Goal: Task Accomplishment & Management: Manage account settings

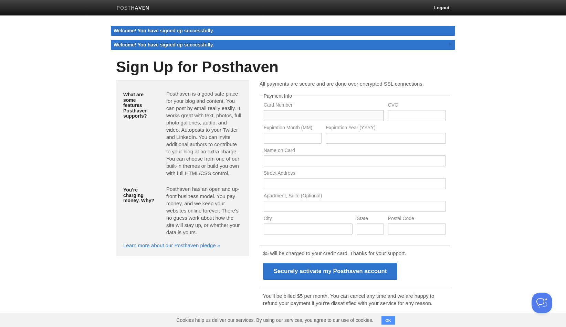
click at [299, 117] on input "text" at bounding box center [324, 115] width 120 height 11
type input "5258991505262749"
type input "461"
type input "12"
type input "2026"
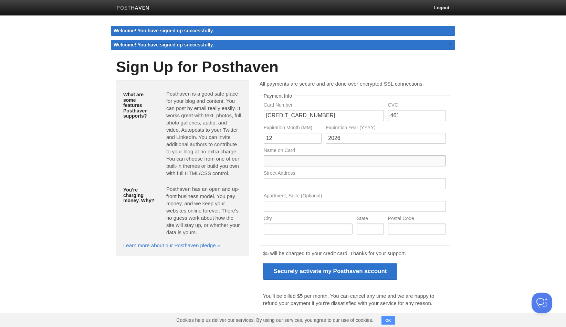
click at [332, 162] on input "text" at bounding box center [355, 161] width 182 height 11
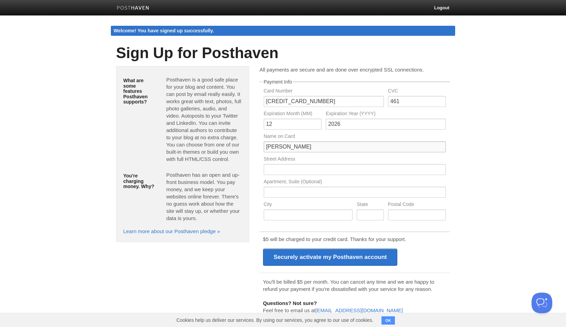
type input "Michael Assaf"
click at [432, 173] on input "text" at bounding box center [355, 169] width 182 height 11
type input "194 Raoul Mallette"
type input "Rigaud"
type input "Quebec"
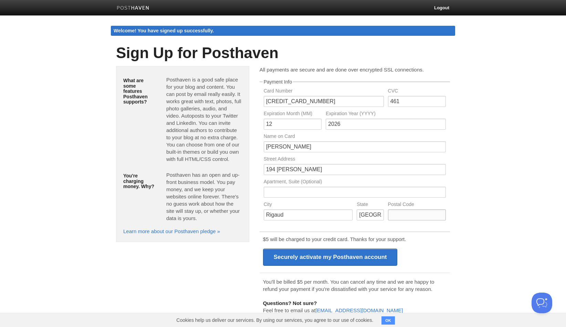
type input "J0P1P0"
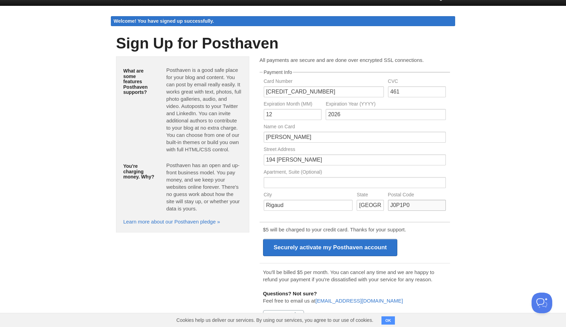
scroll to position [14, 0]
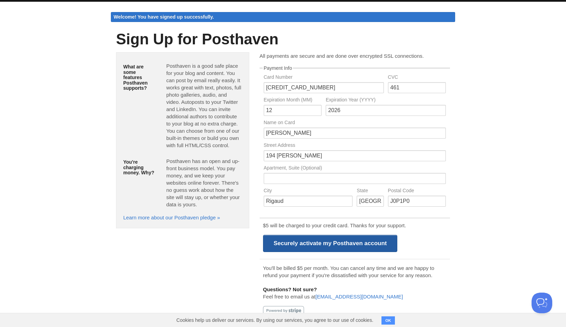
click at [320, 251] on input "Securely activate my Posthaven account" at bounding box center [330, 243] width 135 height 17
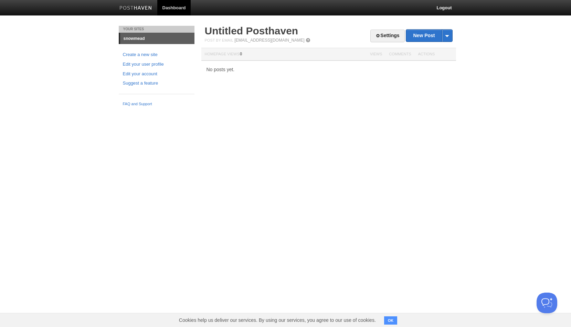
click at [393, 76] on div "Settings New Post by Web by Email Untitled [GEOGRAPHIC_DATA] Post by Email [EMA…" at bounding box center [329, 56] width 258 height 60
click at [391, 42] on link "Settings" at bounding box center [387, 36] width 34 height 13
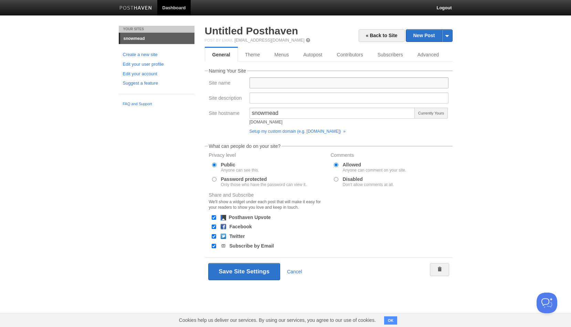
click at [259, 83] on input "Site name" at bounding box center [349, 82] width 199 height 11
type input "snowmead"
click at [254, 71] on fieldset "Naming Your Site Site name [GEOGRAPHIC_DATA] Site description Site hostname sno…" at bounding box center [329, 102] width 248 height 68
click at [276, 82] on input "snowmead" at bounding box center [349, 82] width 199 height 11
click at [289, 82] on input "snowmead" at bounding box center [349, 82] width 199 height 11
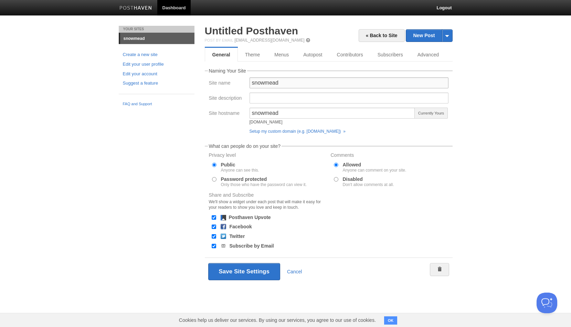
click at [289, 82] on input "snowmead" at bounding box center [349, 82] width 199 height 11
click at [295, 75] on fieldset "Naming Your Site Site name Site description Site hostname snowmead [DOMAIN_NAME…" at bounding box center [329, 102] width 248 height 68
click at [255, 57] on link "Theme" at bounding box center [253, 55] width 30 height 14
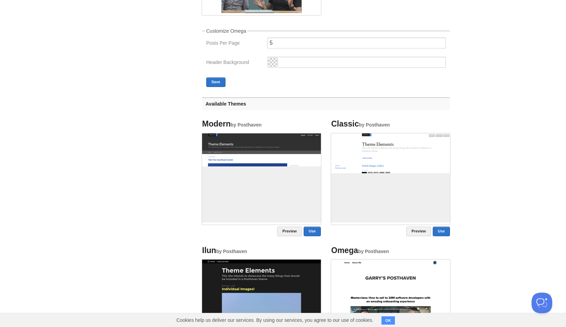
scroll to position [182, 0]
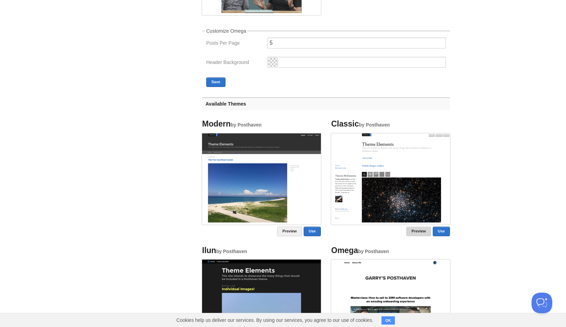
click at [420, 233] on link "Preview" at bounding box center [418, 232] width 25 height 10
click at [445, 233] on link "Use" at bounding box center [441, 232] width 17 height 10
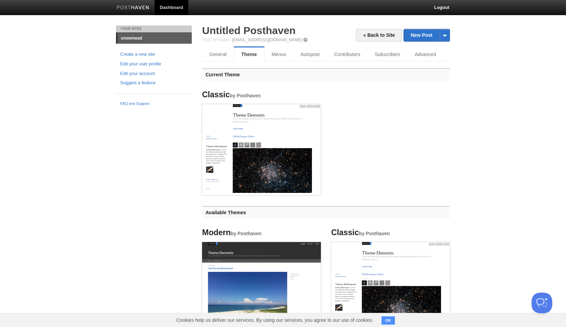
scroll to position [0, 0]
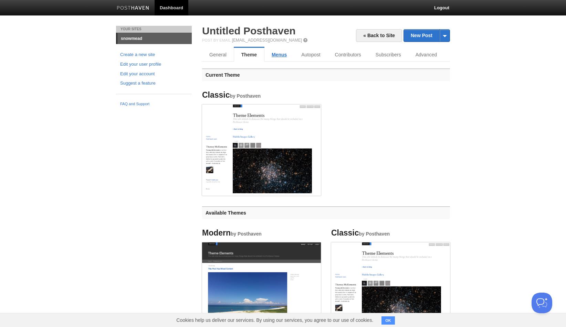
click at [282, 56] on link "Menus" at bounding box center [279, 55] width 30 height 14
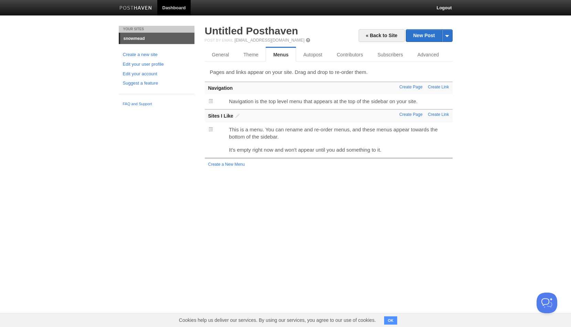
click at [356, 184] on html "Dashboard Logout Your Sites snowmead Create a new site Edit your user profile E…" at bounding box center [285, 92] width 571 height 184
click at [303, 57] on link "Autopost" at bounding box center [313, 55] width 35 height 14
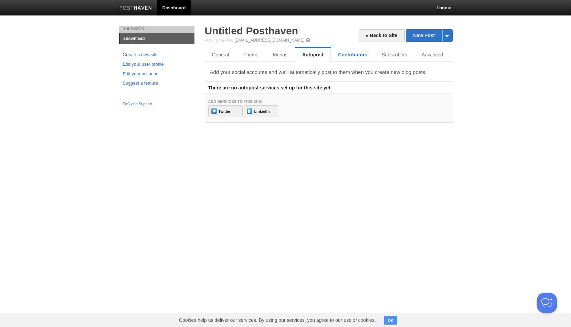
click at [356, 53] on link "Contributors" at bounding box center [353, 55] width 44 height 14
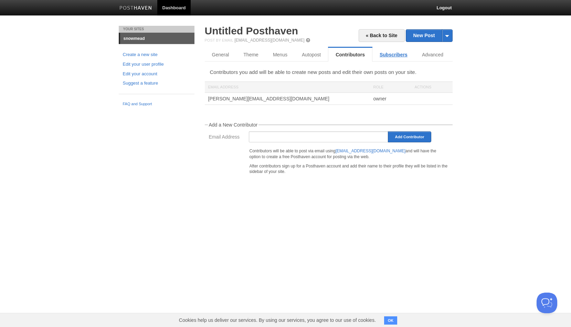
click at [383, 55] on link "Subscribers" at bounding box center [393, 55] width 42 height 14
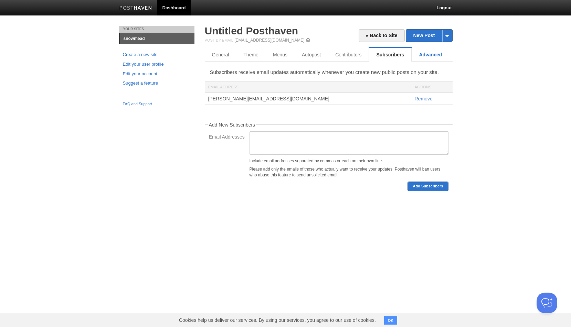
click at [431, 56] on link "Advanced" at bounding box center [431, 55] width 38 height 14
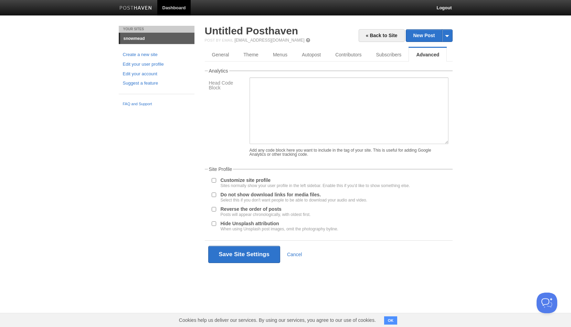
click at [157, 157] on div "Your Sites snowmead Create a new site Edit your user profile Edit your account …" at bounding box center [286, 157] width 344 height 263
click at [209, 50] on link "General" at bounding box center [221, 55] width 32 height 14
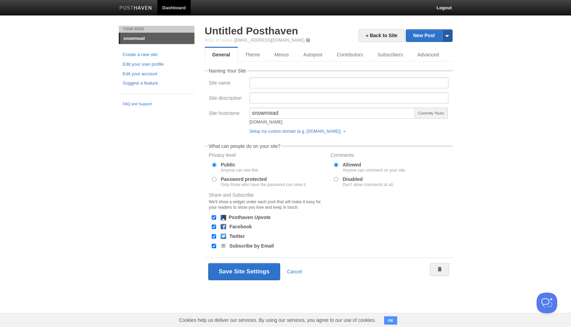
click at [447, 31] on span at bounding box center [447, 36] width 10 height 12
click at [473, 25] on body "Dashboard Logout Your Sites snowmead Create a new site Edit your user profile E…" at bounding box center [285, 153] width 571 height 306
click at [128, 37] on link "snowmead" at bounding box center [157, 38] width 74 height 11
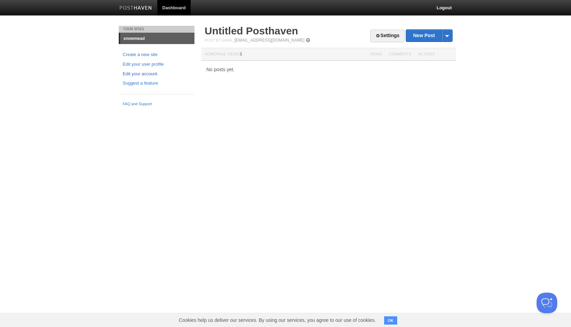
click at [139, 74] on link "Edit your account" at bounding box center [156, 74] width 67 height 7
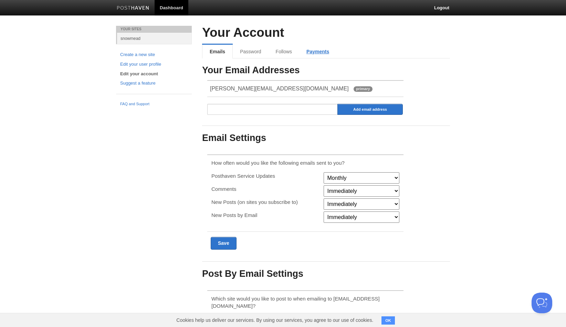
click at [312, 49] on link "Payments" at bounding box center [317, 52] width 37 height 14
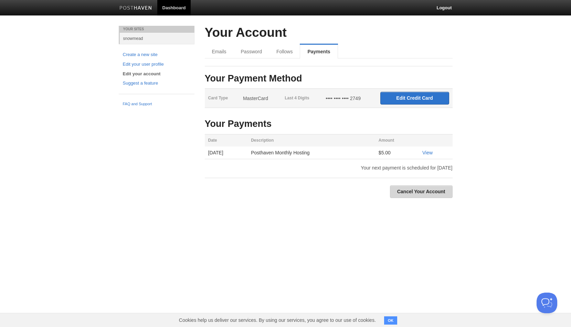
click at [407, 189] on link "Cancel Your Account" at bounding box center [421, 192] width 63 height 13
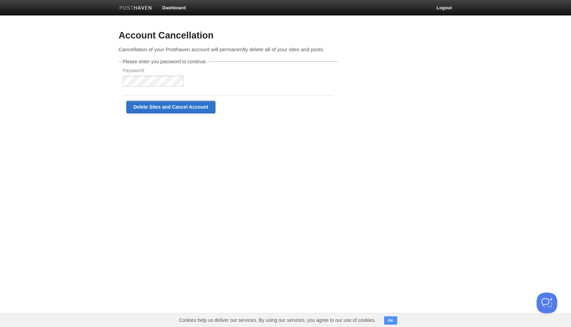
click at [150, 74] on label "Password" at bounding box center [153, 80] width 61 height 24
click at [164, 103] on input "Delete Sites and Cancel Account" at bounding box center [170, 107] width 89 height 13
